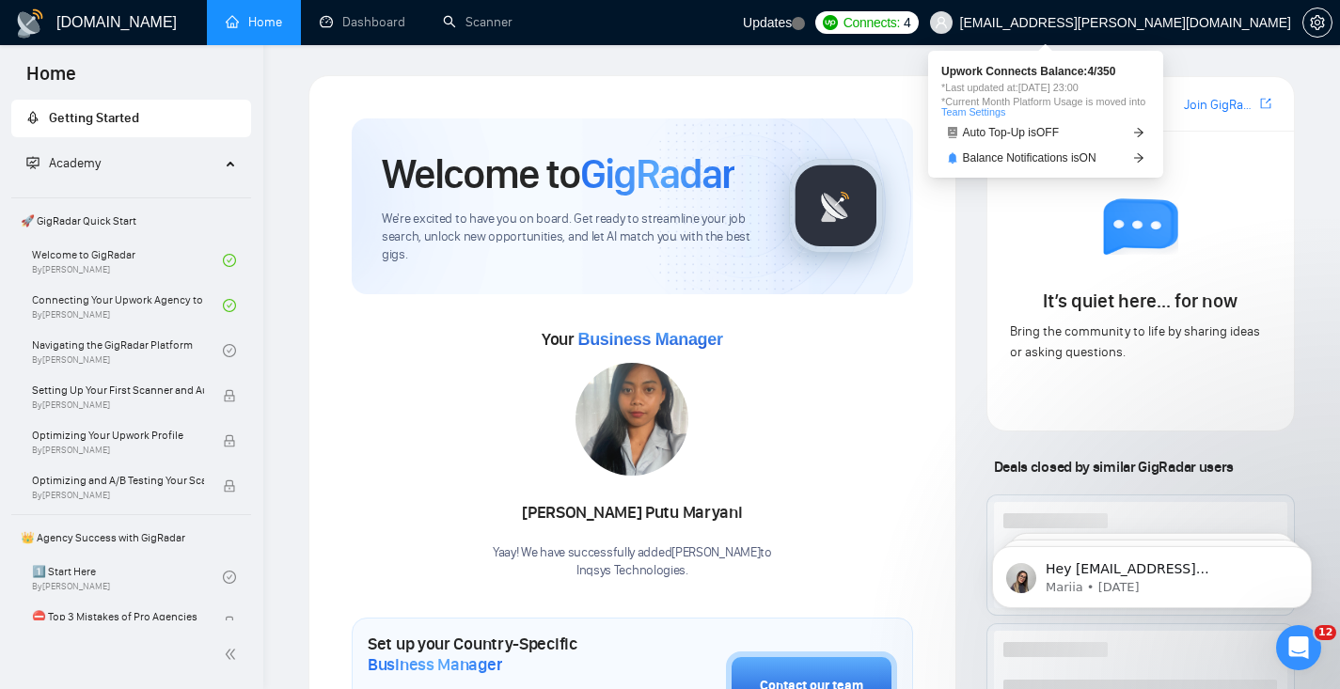
click at [900, 27] on span "Connects:" at bounding box center [871, 22] width 56 height 21
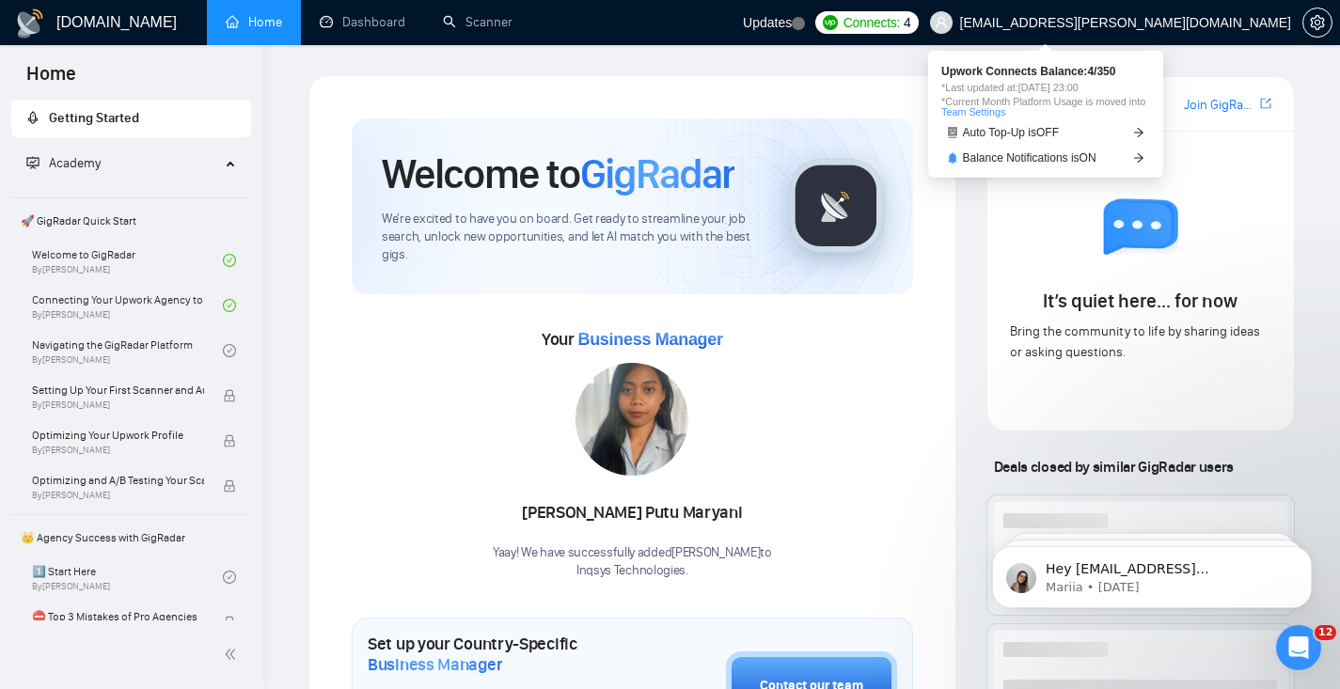
click at [900, 26] on span "Connects:" at bounding box center [871, 22] width 56 height 21
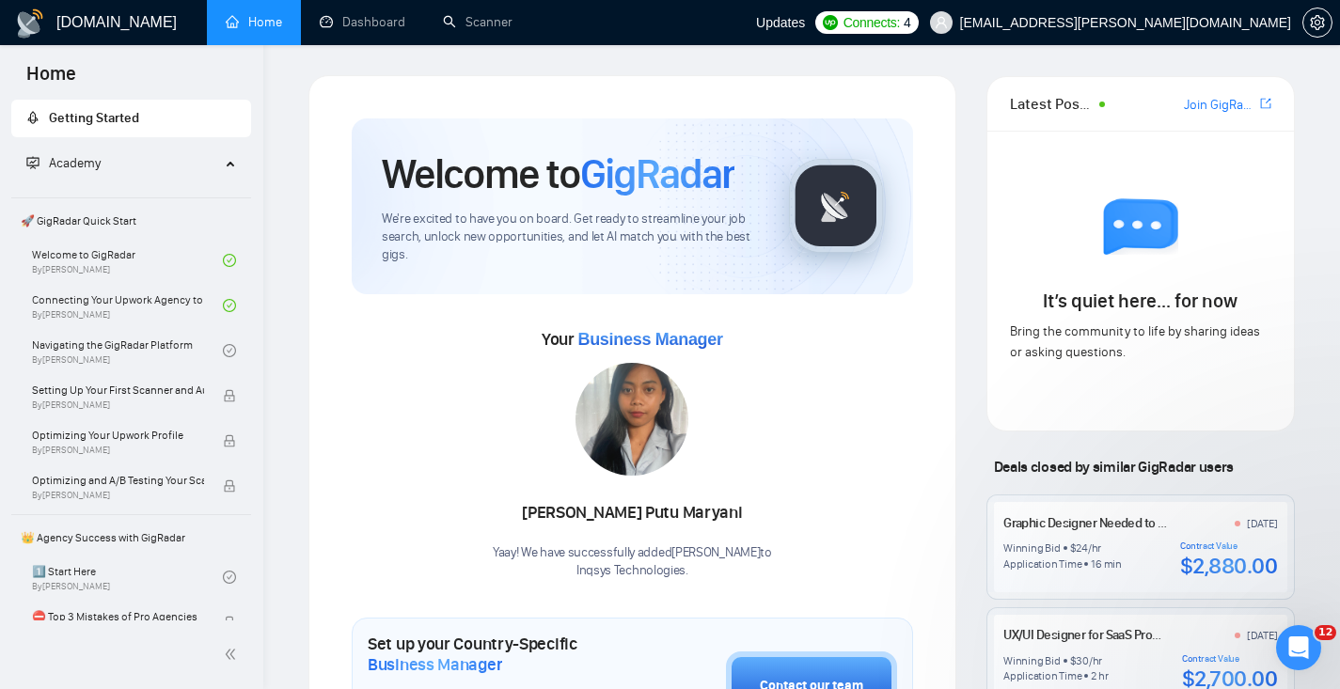
click at [900, 22] on span "Connects:" at bounding box center [871, 22] width 56 height 21
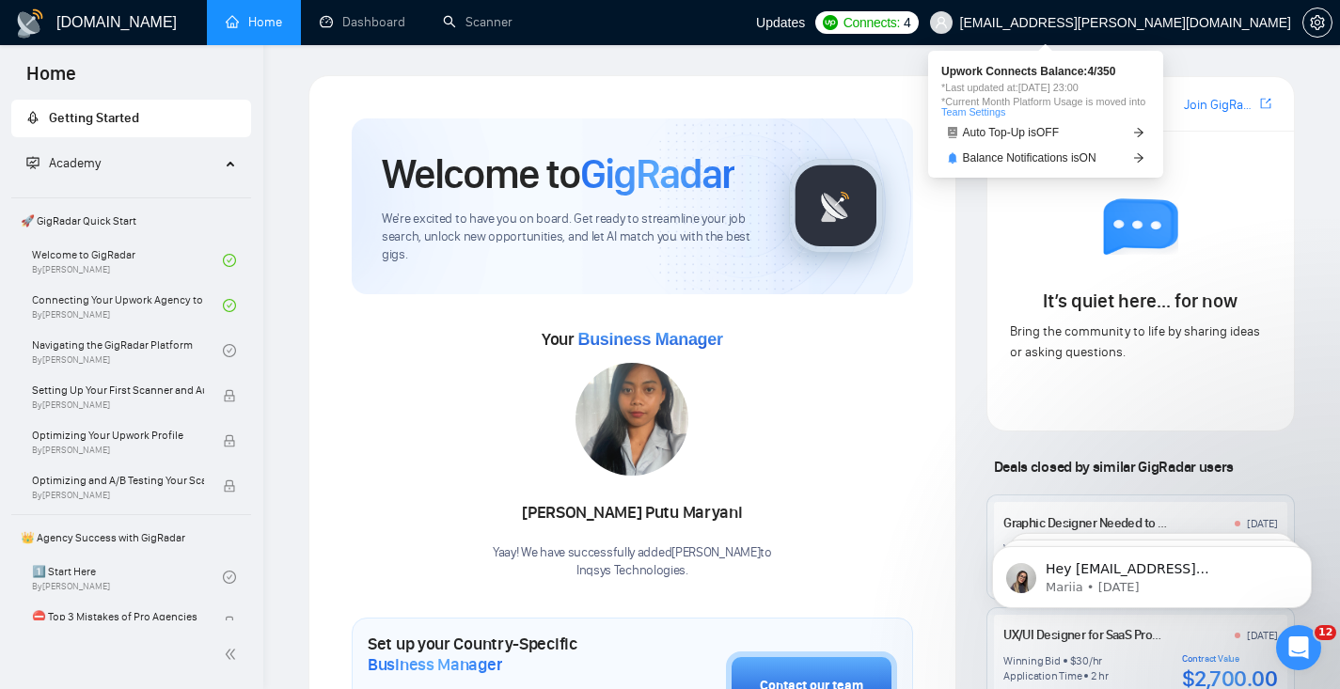
click at [998, 106] on link "Team Settings" at bounding box center [973, 111] width 64 height 11
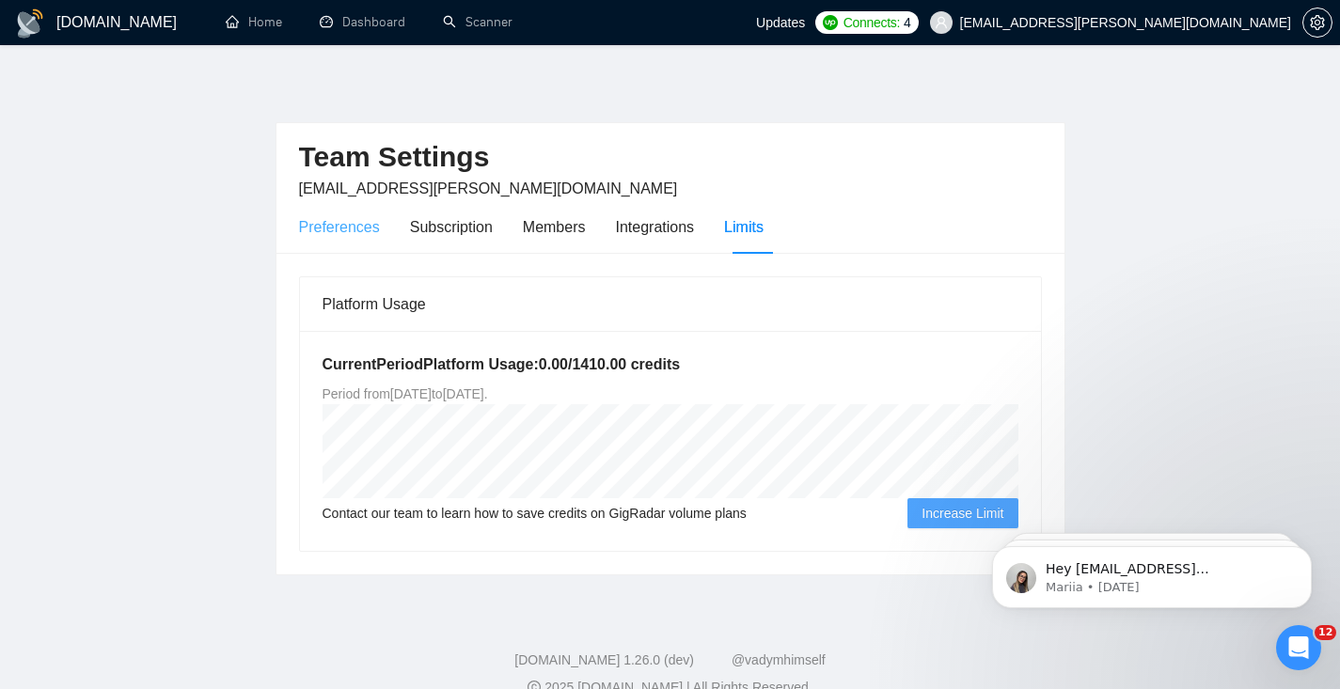
click at [353, 239] on div "Preferences" at bounding box center [339, 227] width 81 height 54
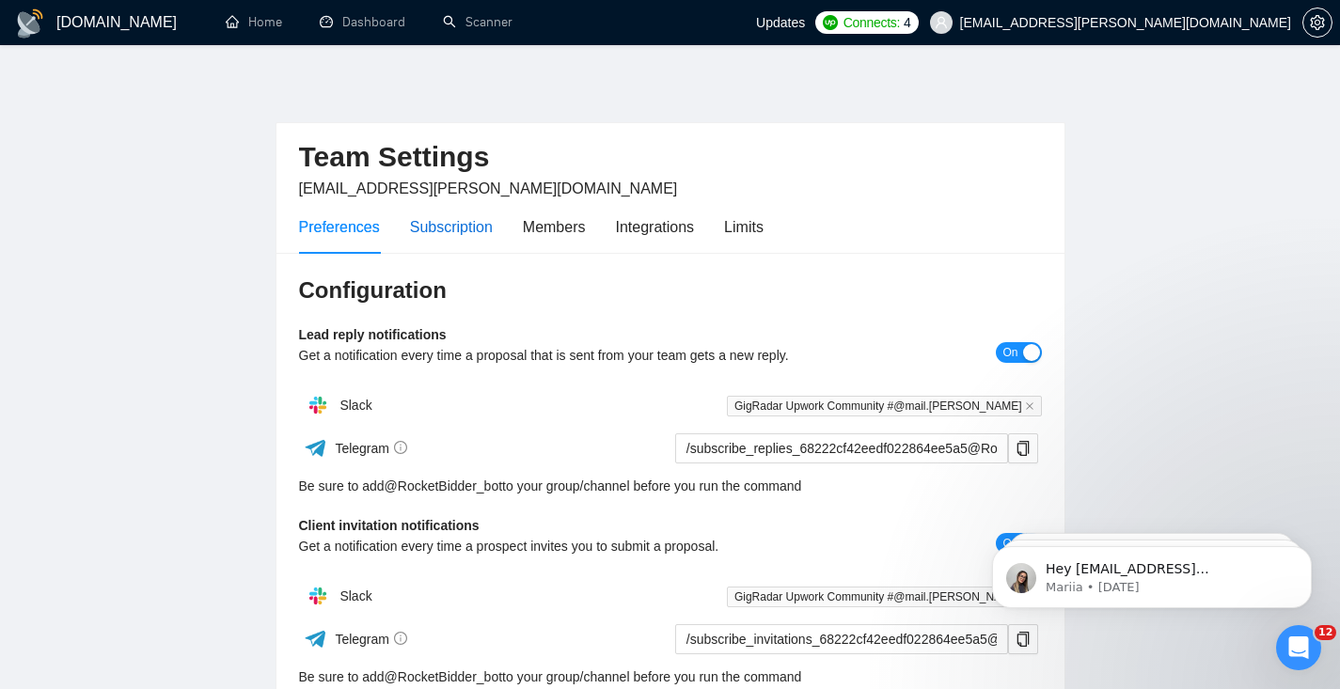
click at [445, 227] on div "Subscription" at bounding box center [451, 227] width 83 height 24
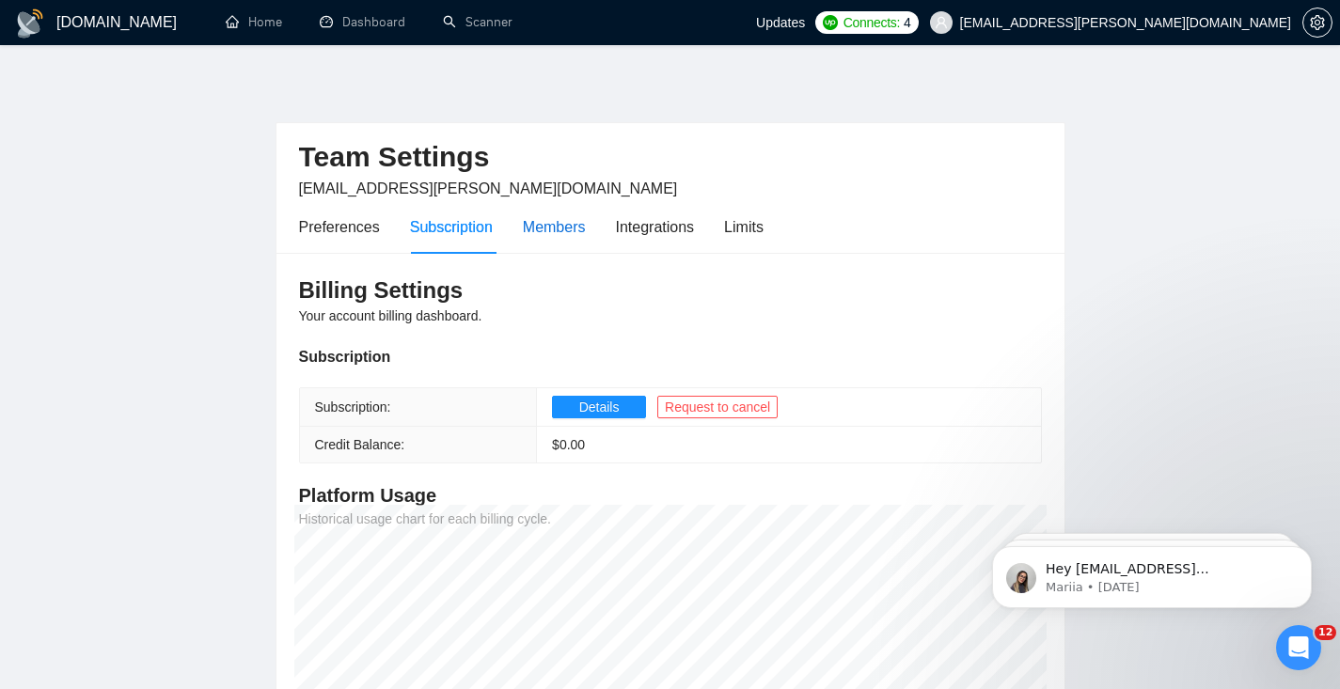
click at [542, 218] on div "Members" at bounding box center [554, 227] width 63 height 24
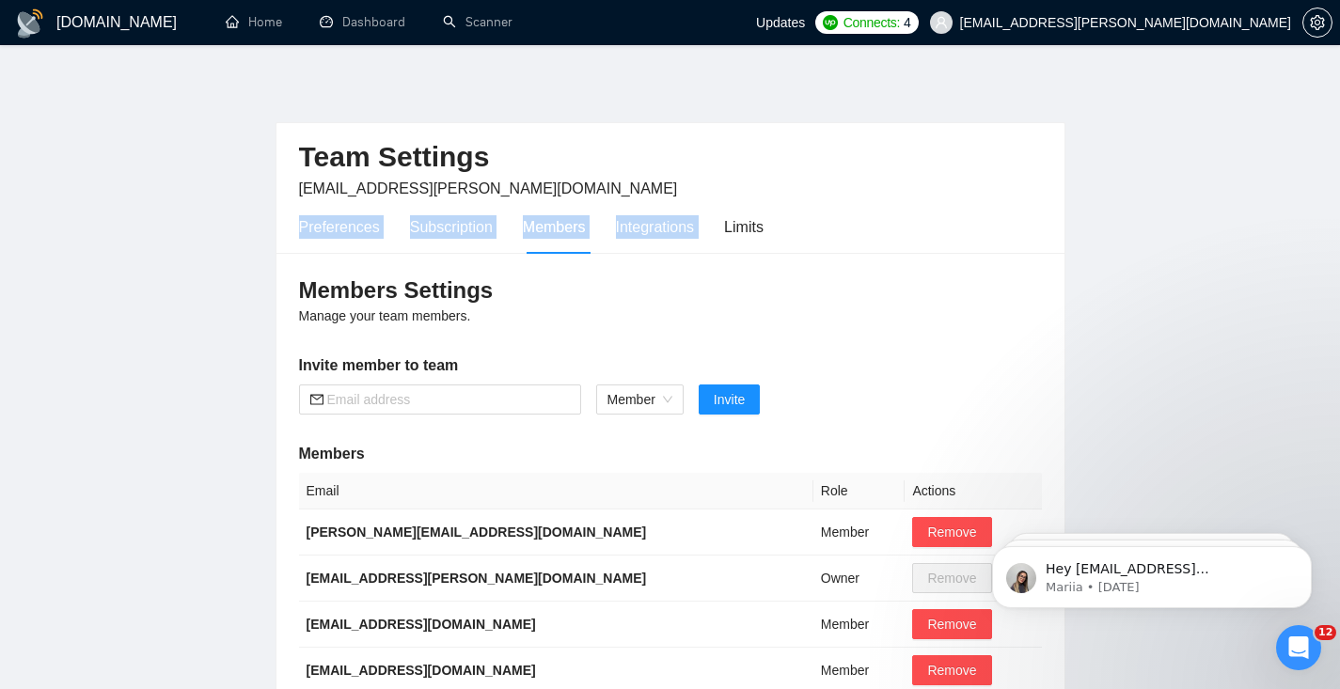
drag, startPoint x: 727, startPoint y: 231, endPoint x: 236, endPoint y: 232, distance: 490.8
click at [236, 232] on main "Team Settings mail.attinder@gmail.com Preferences Subscription Members Integrat…" at bounding box center [670, 507] width 1280 height 864
click at [900, 24] on span "Connects:" at bounding box center [871, 22] width 56 height 21
